Goal: Task Accomplishment & Management: Use online tool/utility

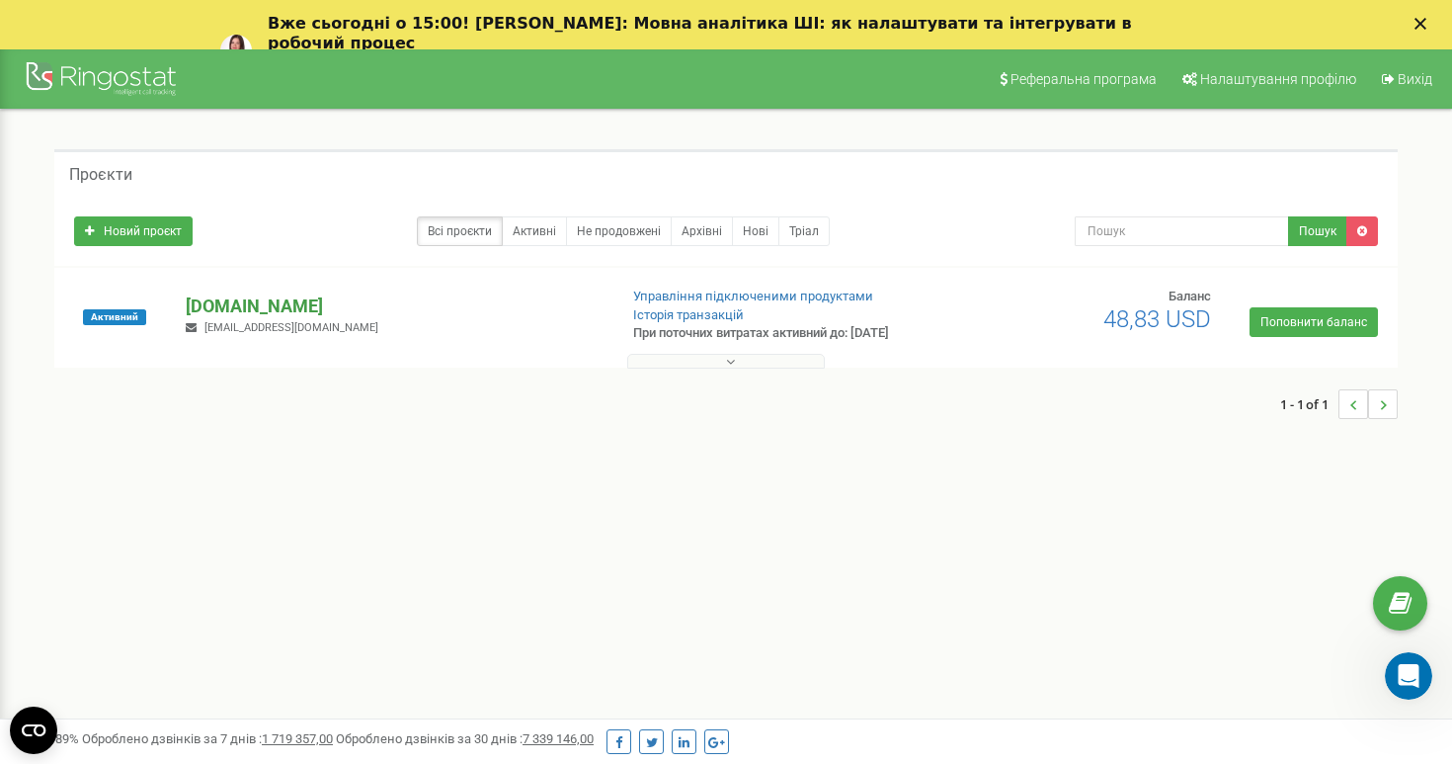
click at [287, 299] on p "[DOMAIN_NAME]" at bounding box center [393, 306] width 415 height 26
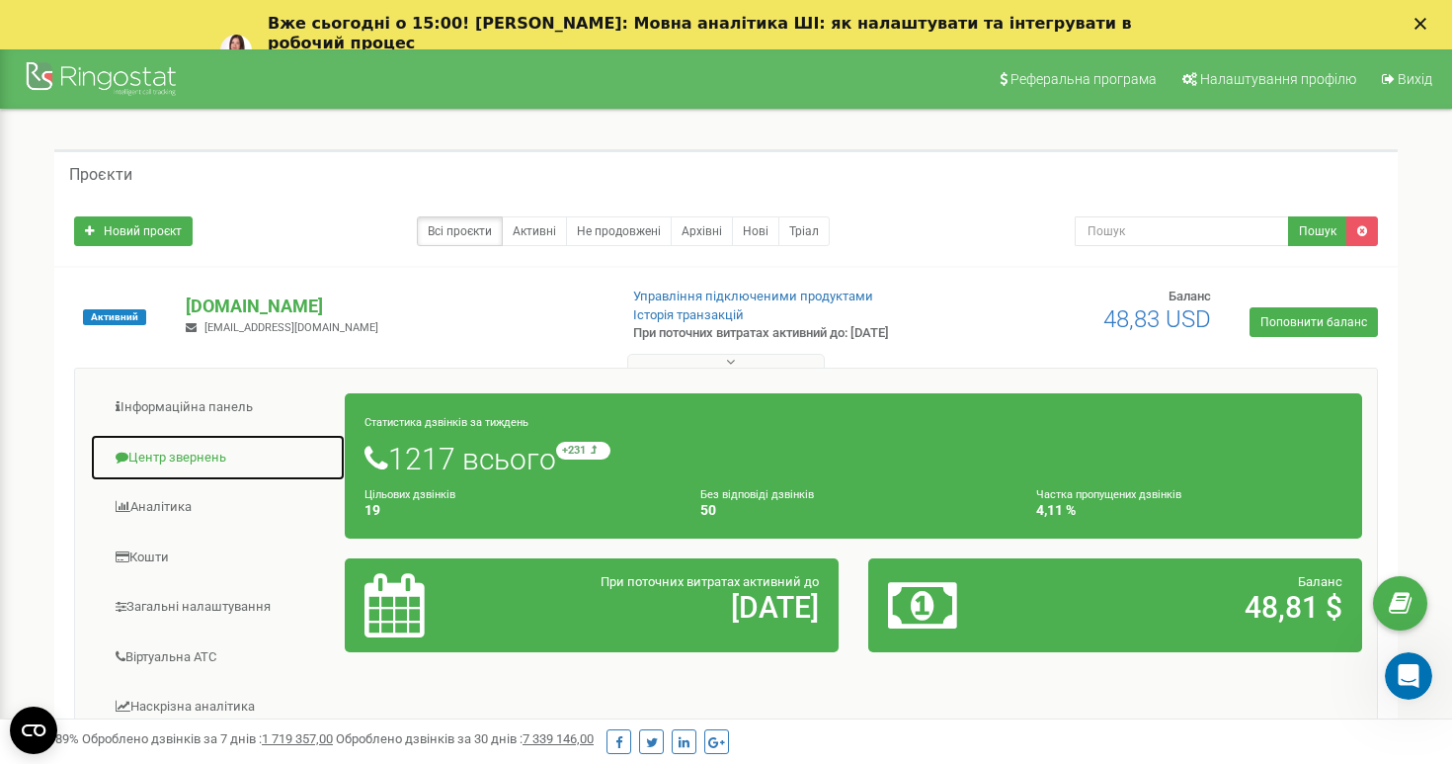
click at [188, 453] on link "Центр звернень" at bounding box center [218, 458] width 256 height 48
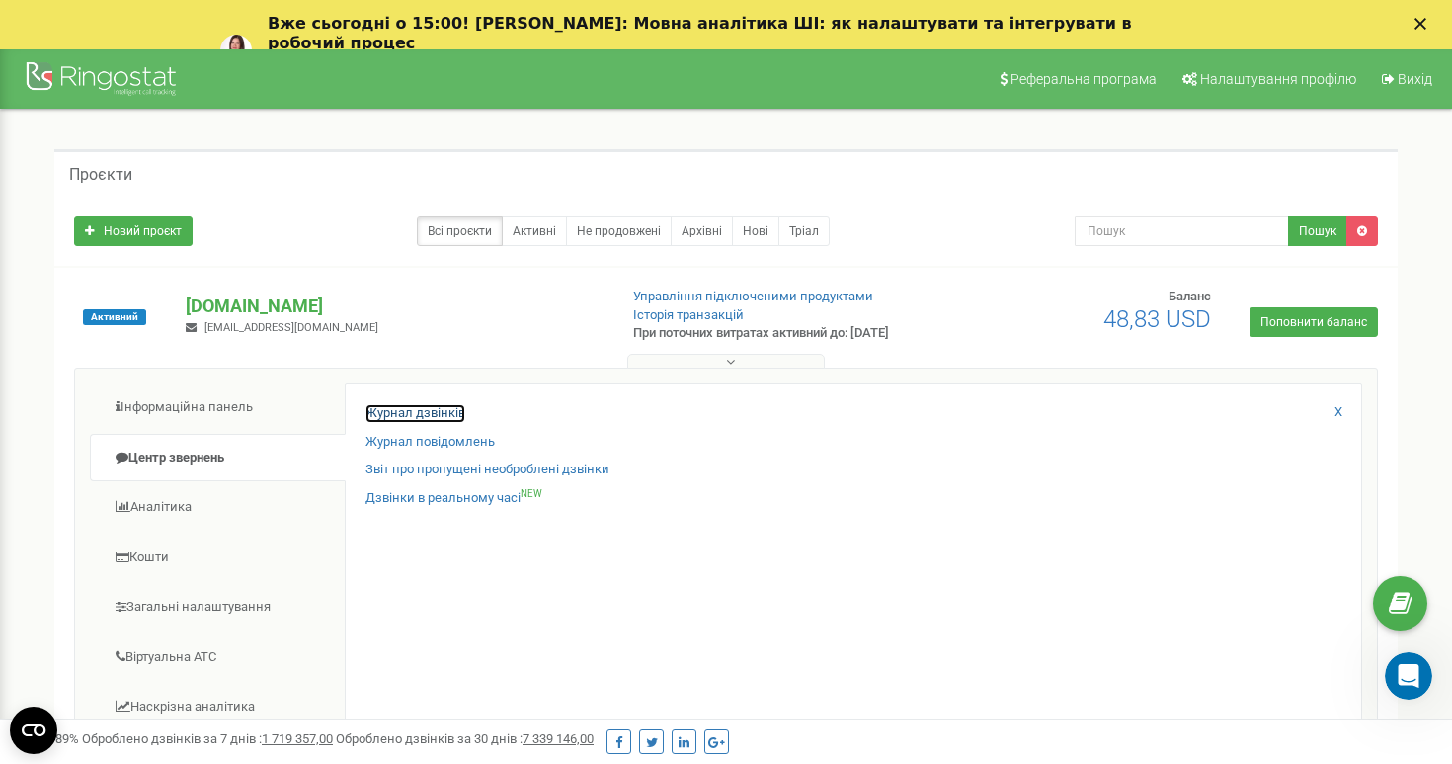
click at [423, 413] on link "Журнал дзвінків" at bounding box center [415, 413] width 100 height 19
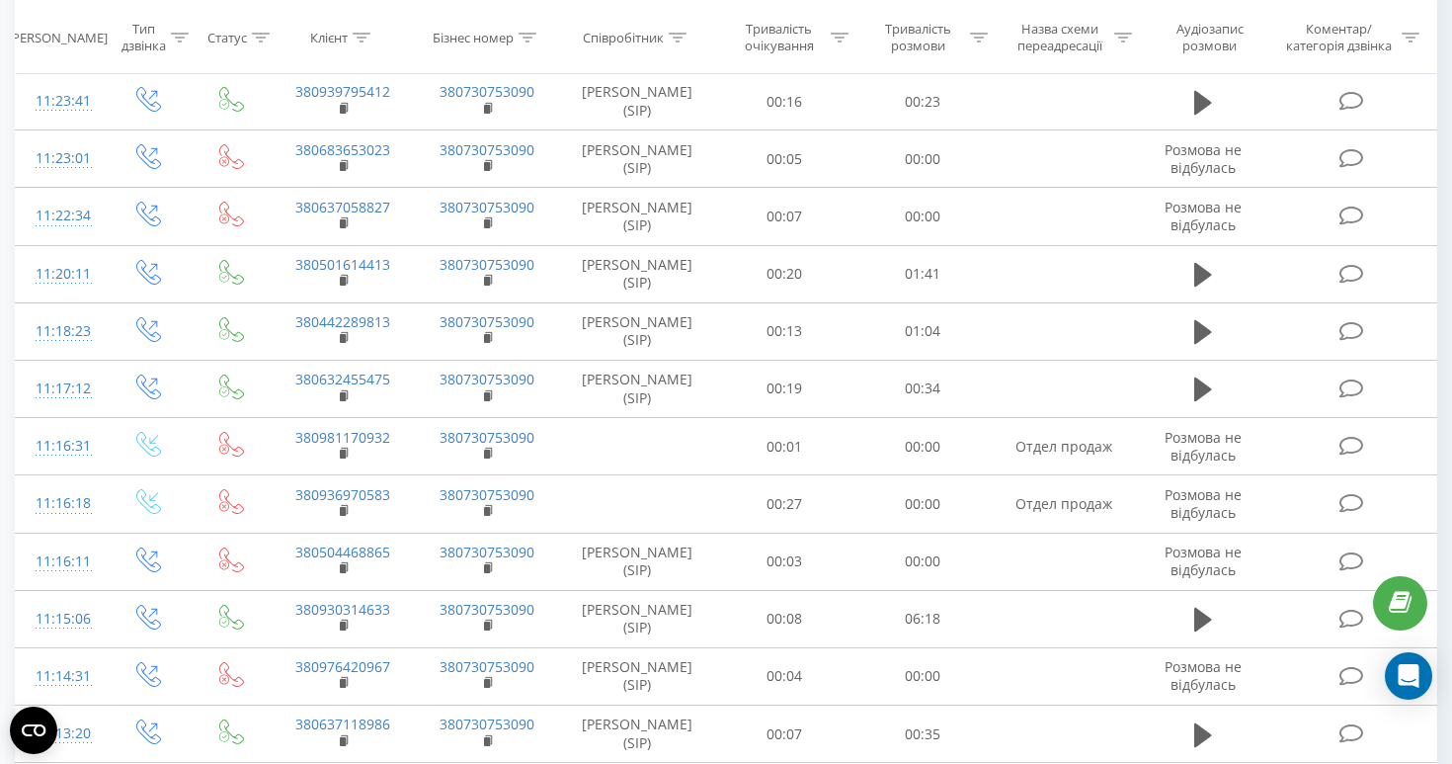
scroll to position [1119, 0]
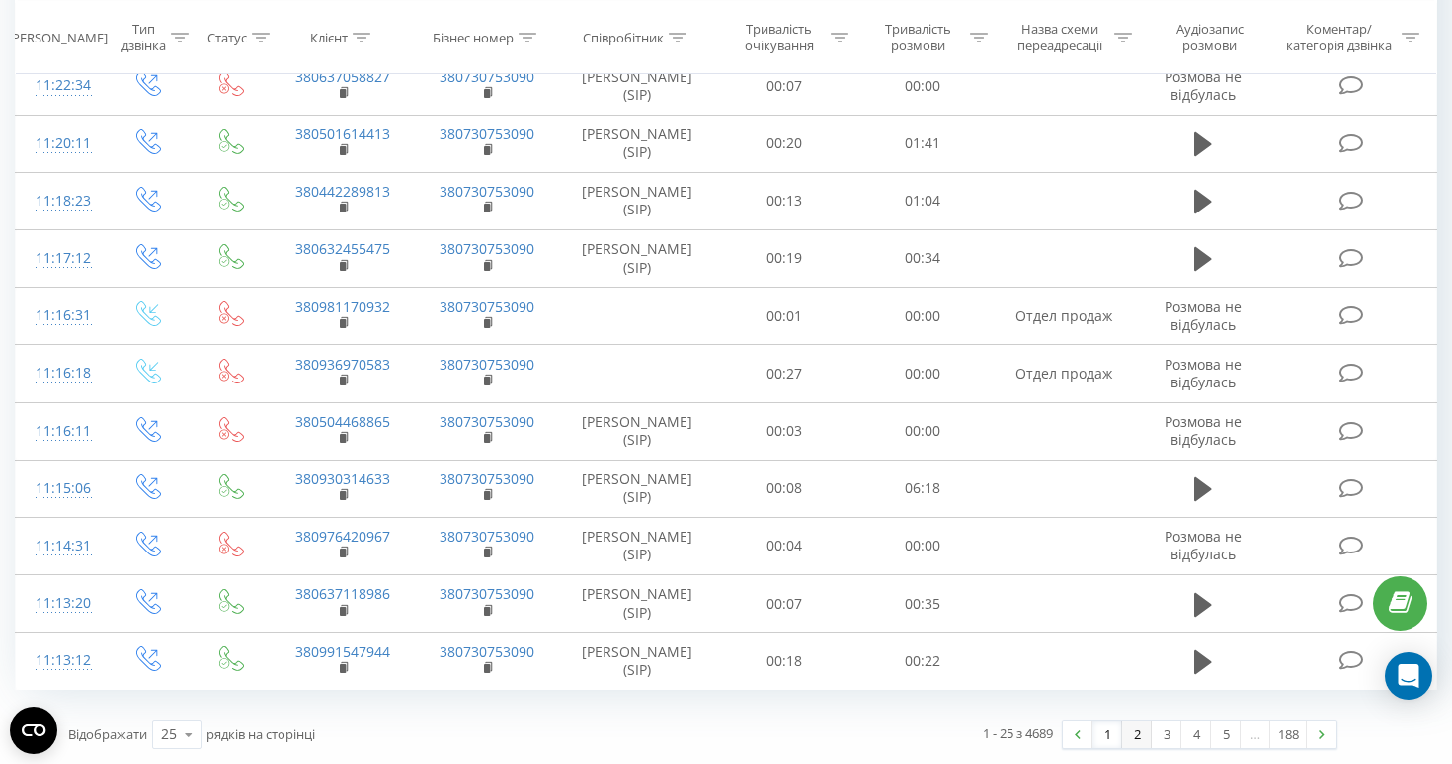
click at [1141, 740] on link "2" at bounding box center [1137, 734] width 30 height 28
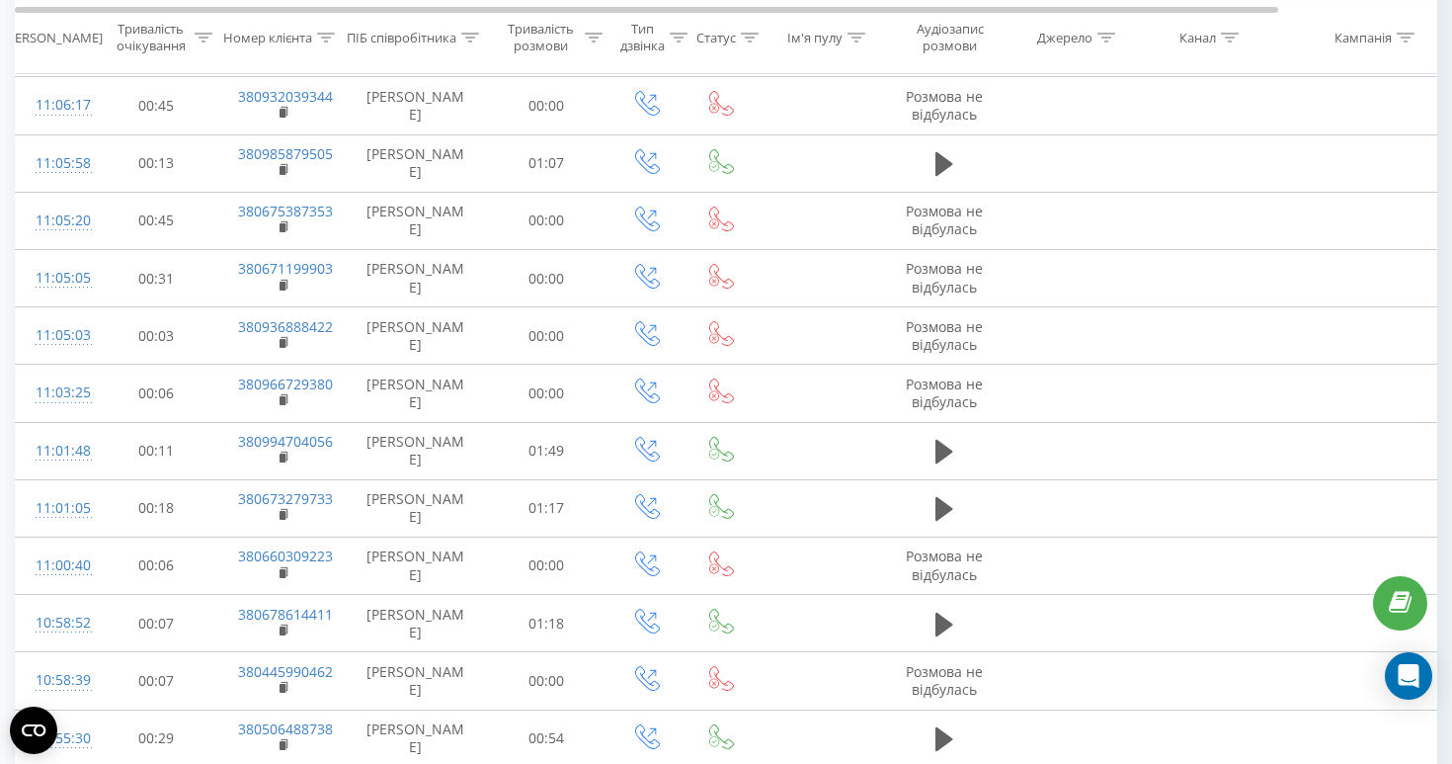
scroll to position [852, 0]
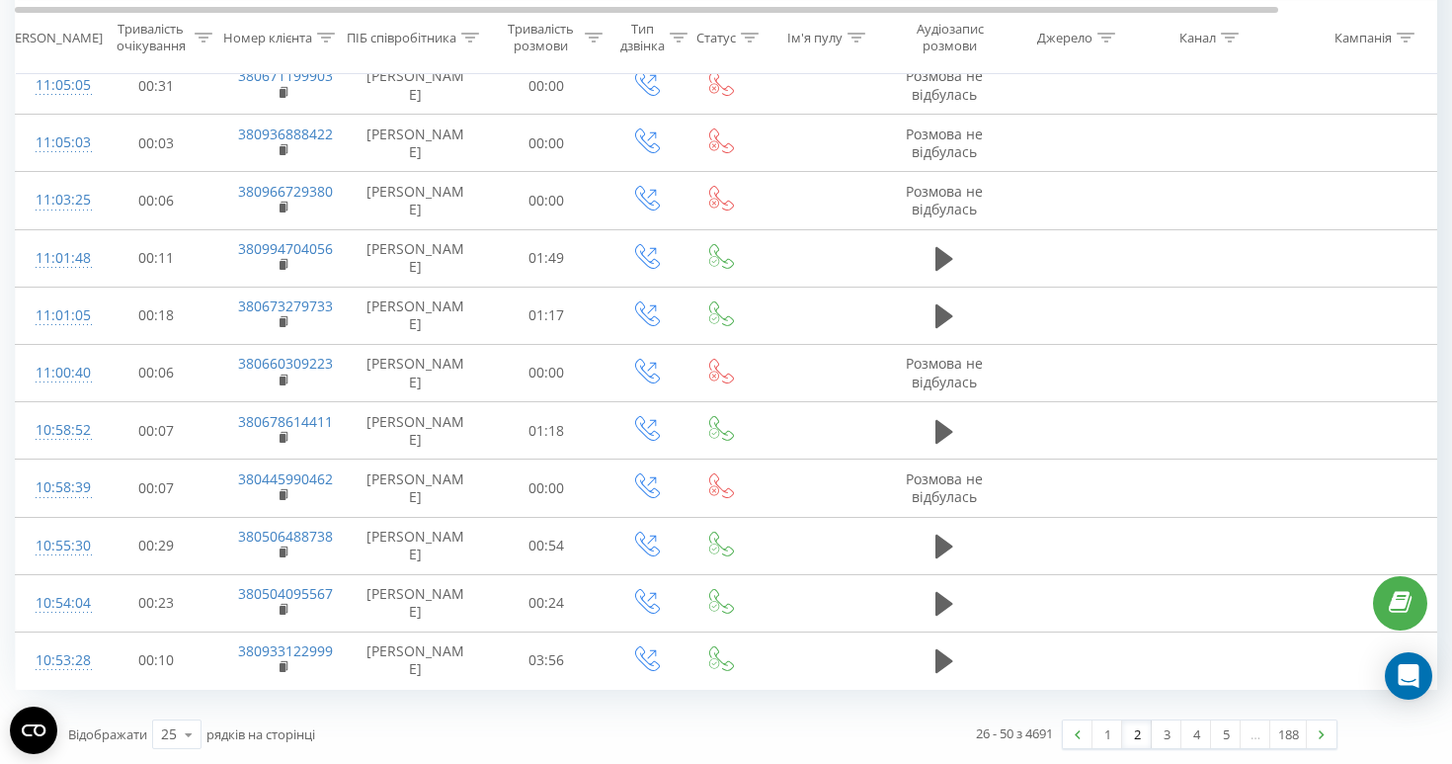
click at [1125, 732] on link "2" at bounding box center [1137, 734] width 30 height 28
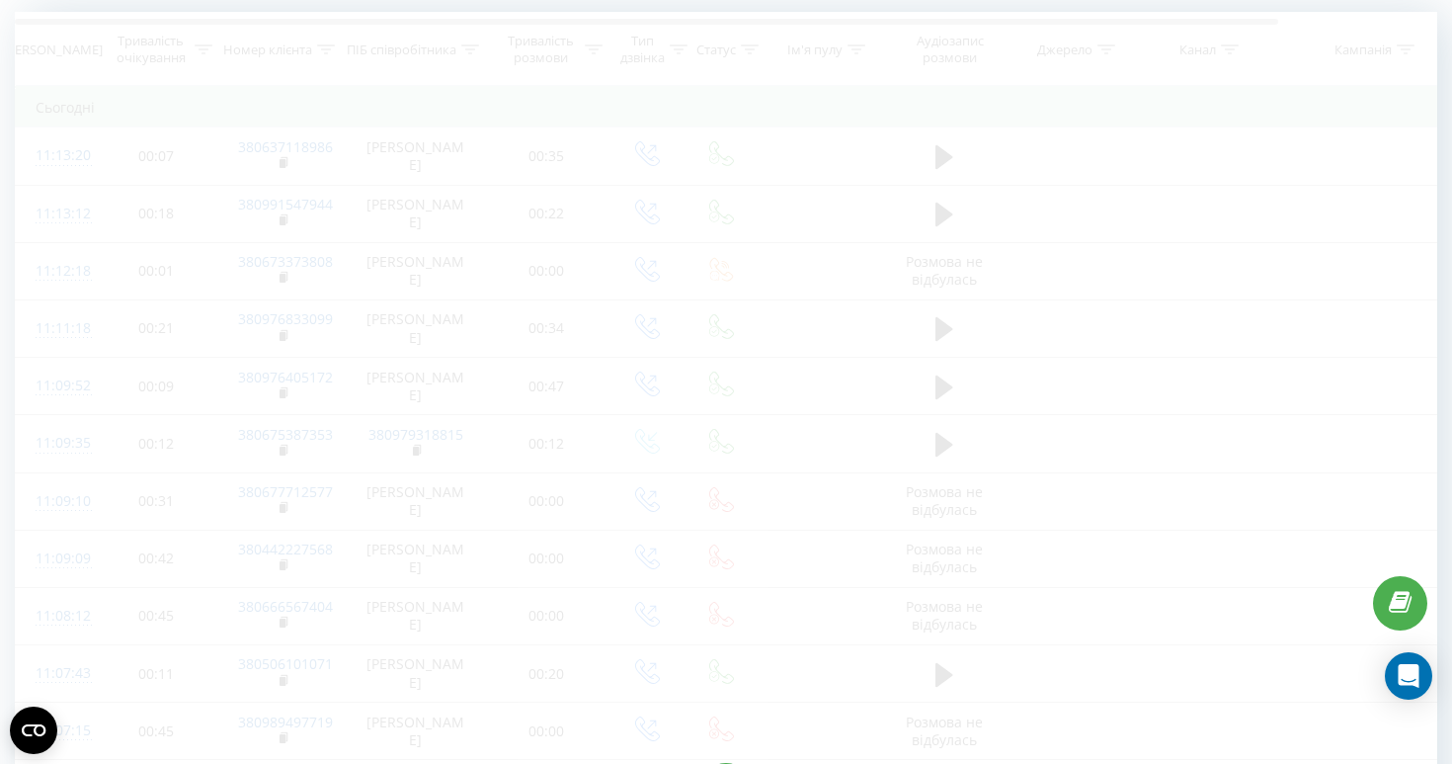
scroll to position [130, 0]
